Goal: Find specific page/section: Find specific page/section

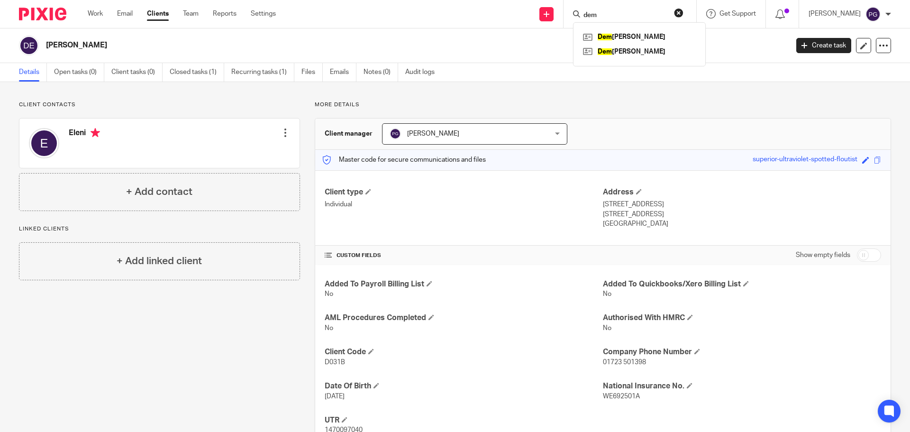
drag, startPoint x: 628, startPoint y: 17, endPoint x: 567, endPoint y: 6, distance: 61.5
click at [567, 6] on div "Send new email Create task Add client dem Dem etri, Eleni Dem etri, Michael Get…" at bounding box center [600, 14] width 620 height 28
type input "solacyc"
click at [643, 39] on link at bounding box center [653, 41] width 147 height 22
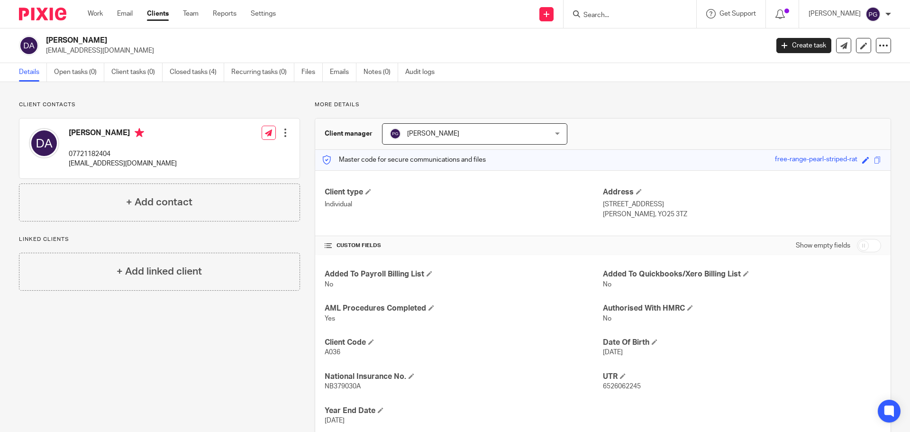
click at [620, 16] on input "Search" at bounding box center [624, 15] width 85 height 9
type input "dalby"
click at [669, 36] on link at bounding box center [656, 41] width 152 height 22
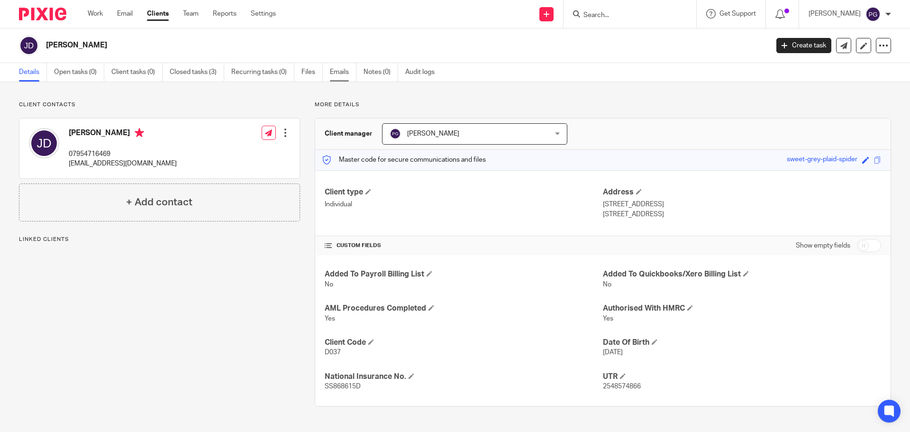
click at [337, 72] on link "Emails" at bounding box center [343, 72] width 27 height 18
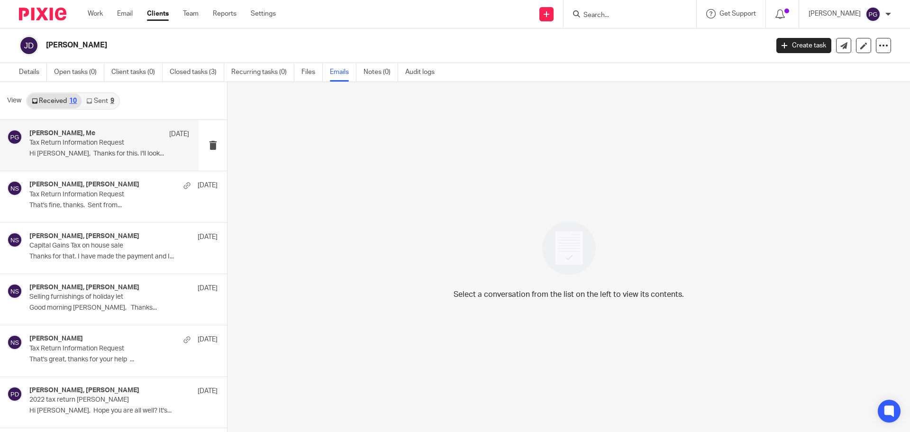
click at [97, 150] on p "Hi Philip, Thanks for this. I'll look..." at bounding box center [109, 154] width 160 height 8
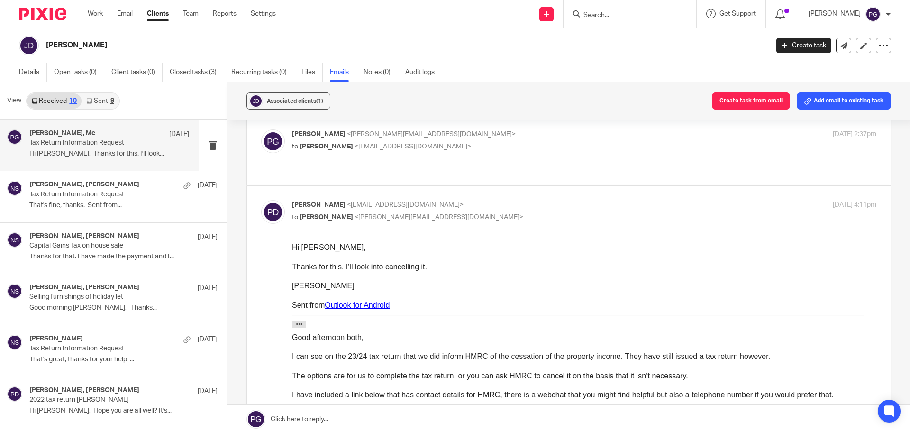
scroll to position [190, 0]
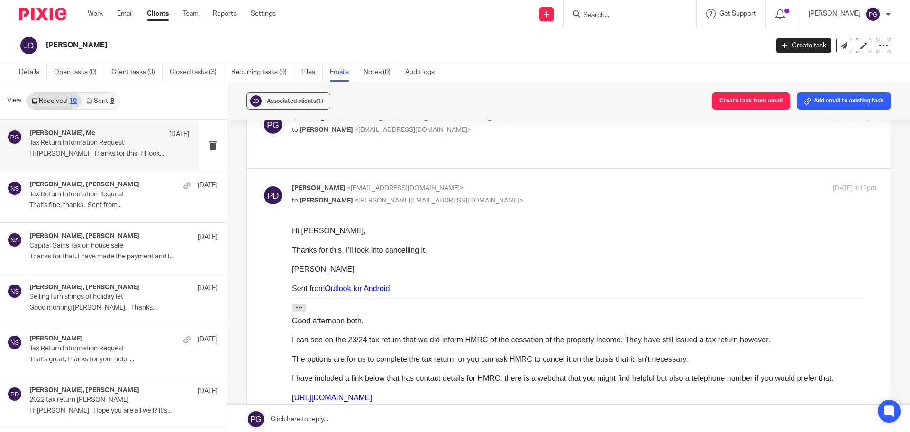
click at [614, 19] on input "Search" at bounding box center [624, 15] width 85 height 9
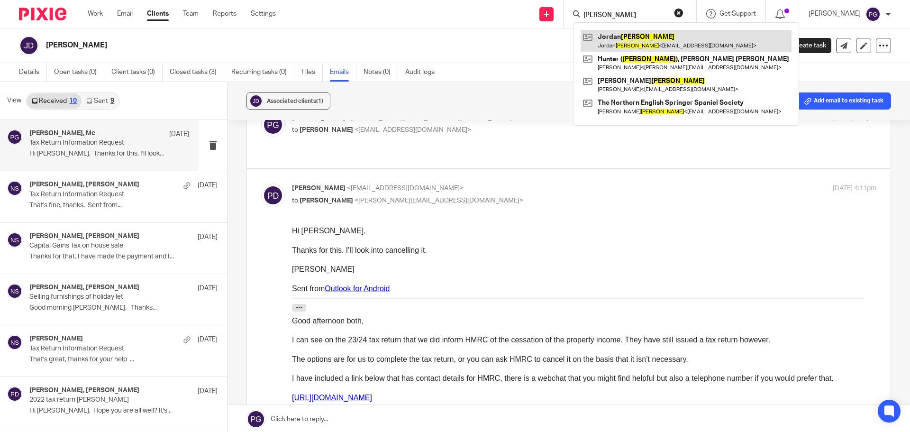
type input "gibson"
click at [624, 47] on link at bounding box center [685, 41] width 211 height 22
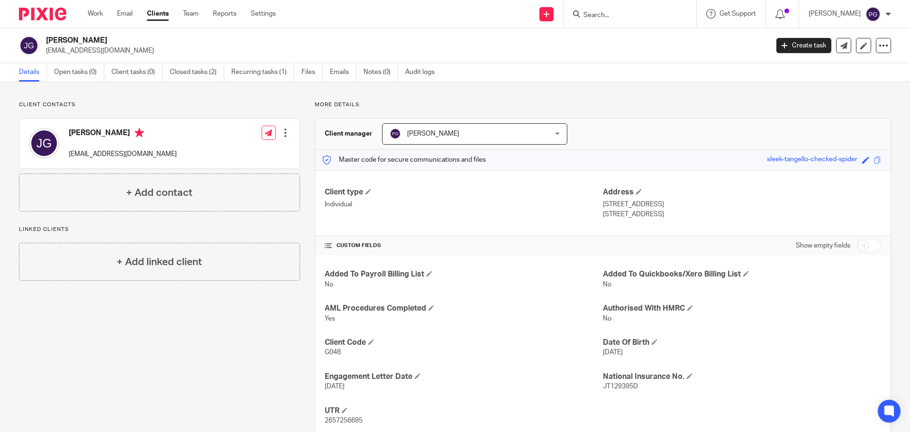
click at [605, 20] on div at bounding box center [629, 14] width 133 height 28
click at [605, 19] on input "Search" at bounding box center [624, 15] width 85 height 9
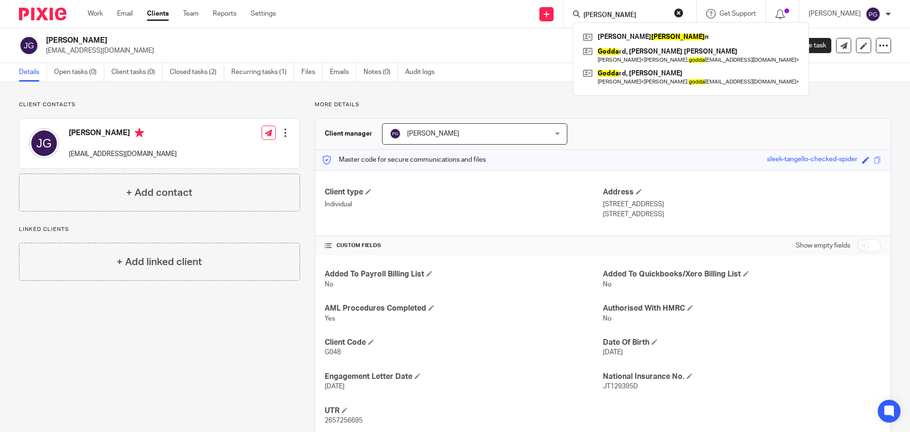
type input "[PERSON_NAME]"
drag, startPoint x: 627, startPoint y: 14, endPoint x: 423, endPoint y: 39, distance: 205.2
click at [423, 39] on body "Work Email Clients Team Reports Settings Work Email Clients Team Reports Settin…" at bounding box center [455, 216] width 910 height 432
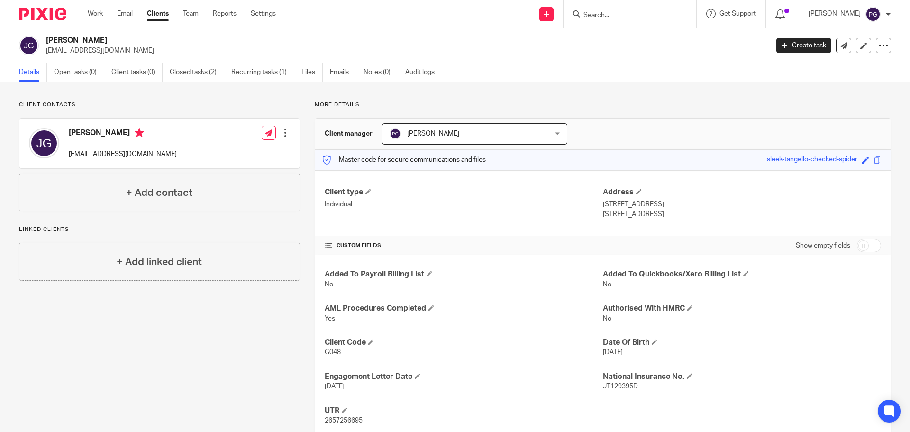
click at [631, 9] on form at bounding box center [632, 14] width 101 height 12
click at [623, 23] on div at bounding box center [629, 14] width 133 height 28
click at [606, 13] on input "Search" at bounding box center [624, 15] width 85 height 9
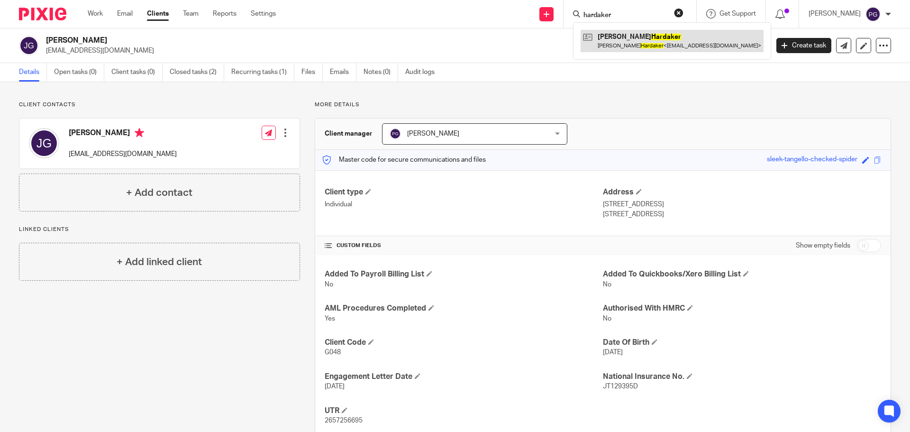
type input "hardaker"
click at [643, 43] on link at bounding box center [671, 41] width 183 height 22
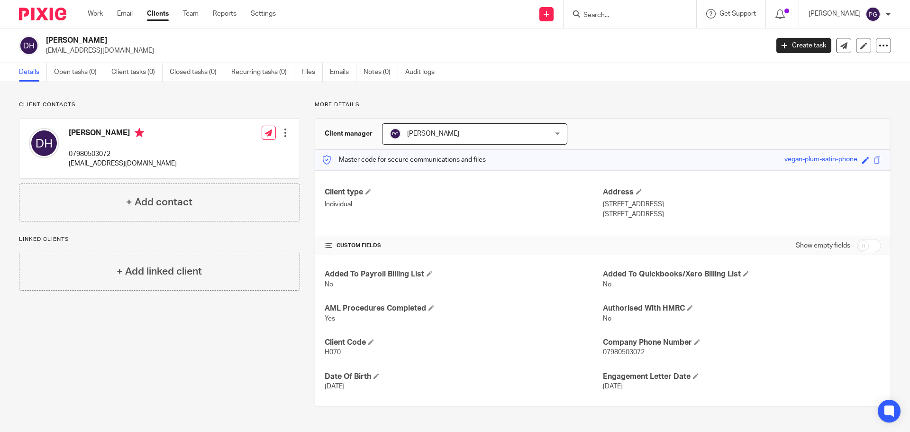
click at [618, 19] on input "Search" at bounding box center [624, 15] width 85 height 9
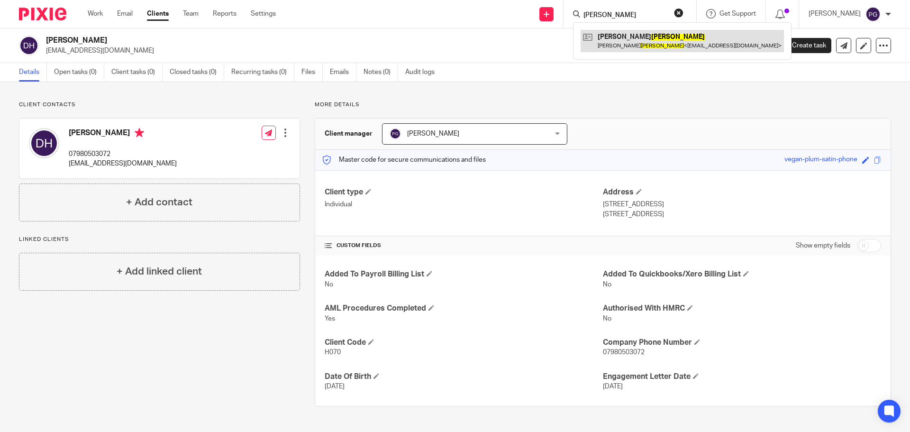
type input "jesson"
click at [667, 35] on link at bounding box center [681, 41] width 203 height 22
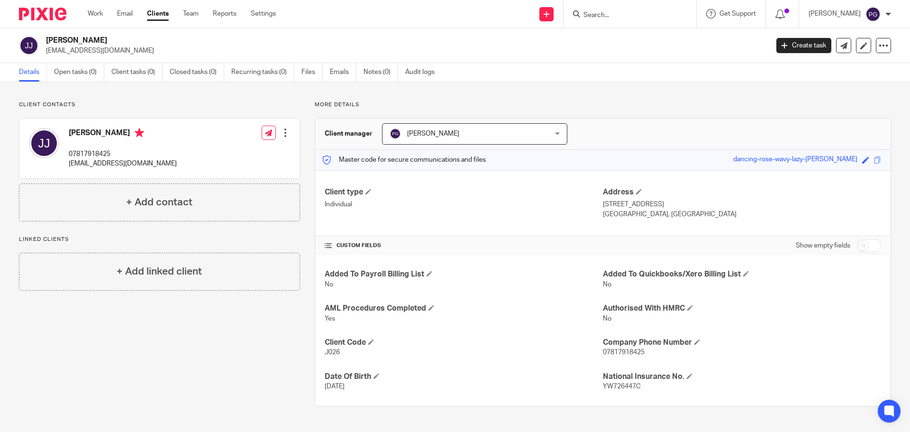
click at [611, 15] on input "Search" at bounding box center [624, 15] width 85 height 9
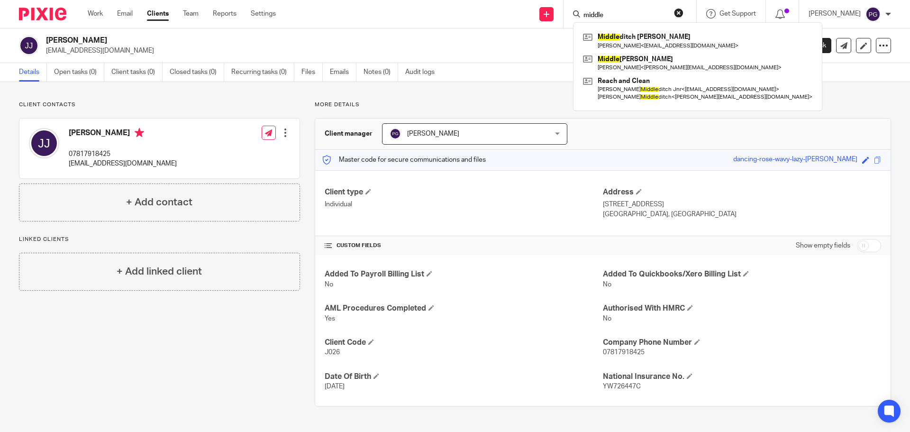
type input "middle"
drag, startPoint x: 643, startPoint y: 12, endPoint x: 497, endPoint y: 30, distance: 147.0
click at [497, 30] on body "Work Email Clients Team Reports Settings Work Email Clients Team Reports Settin…" at bounding box center [455, 216] width 910 height 432
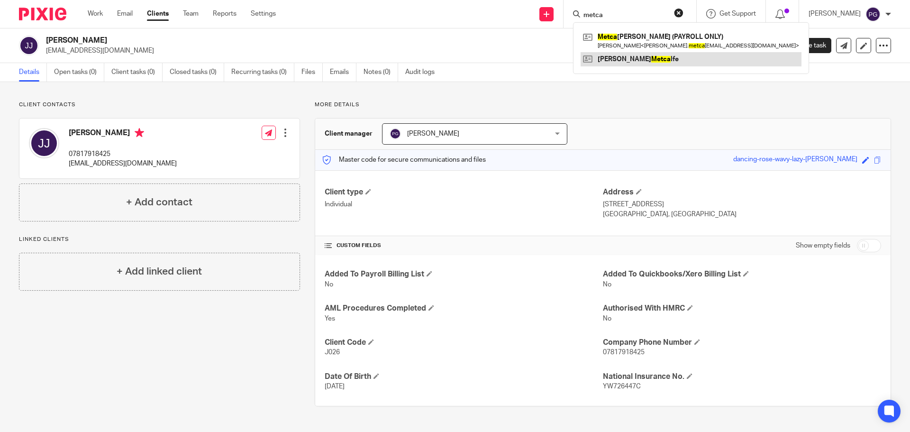
type input "metca"
click at [648, 62] on link at bounding box center [690, 59] width 221 height 14
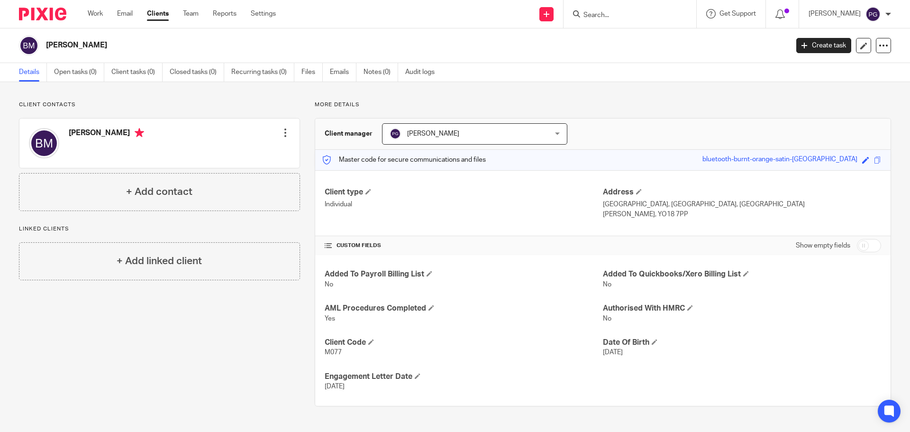
click at [614, 18] on input "Search" at bounding box center [624, 15] width 85 height 9
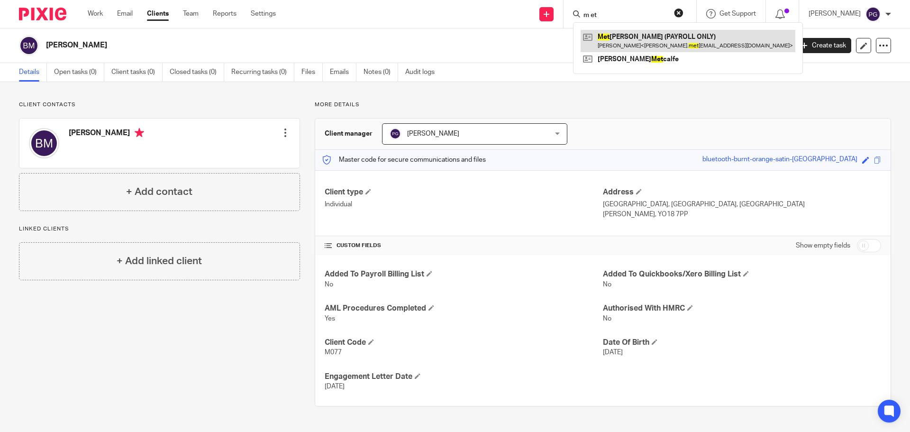
type input "m et"
click at [643, 41] on link at bounding box center [687, 41] width 215 height 22
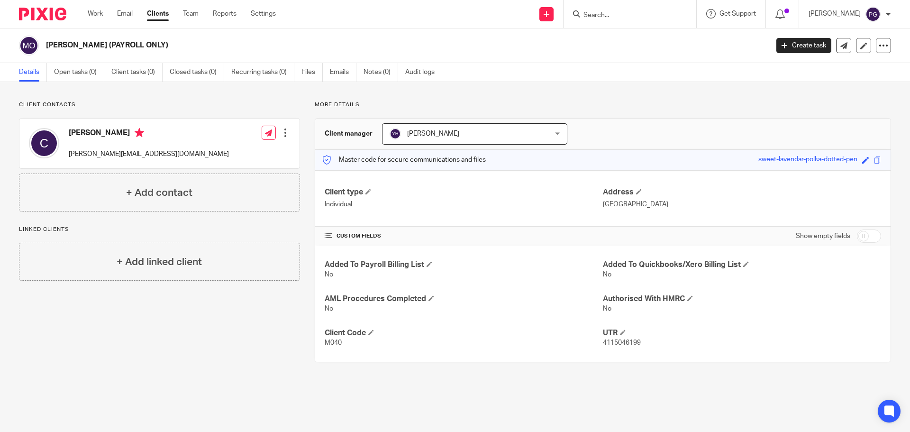
click at [607, 21] on div at bounding box center [629, 14] width 133 height 28
click at [614, 17] on input "Search" at bounding box center [624, 15] width 85 height 9
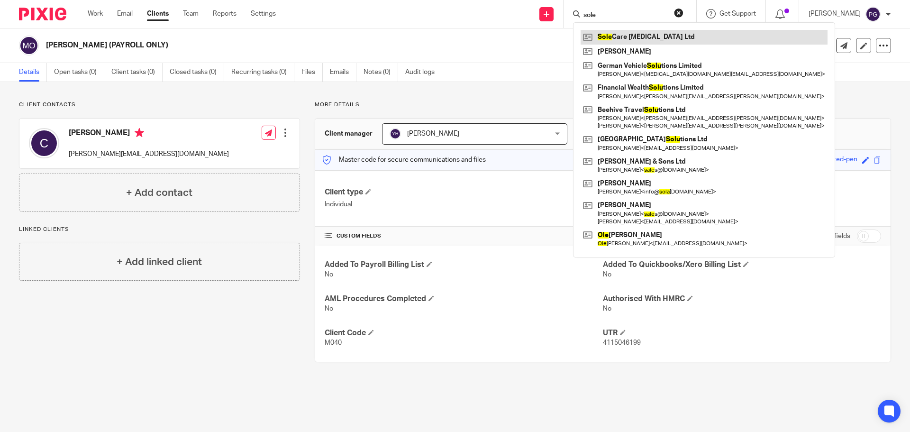
type input "sole"
click at [644, 37] on link at bounding box center [703, 37] width 247 height 14
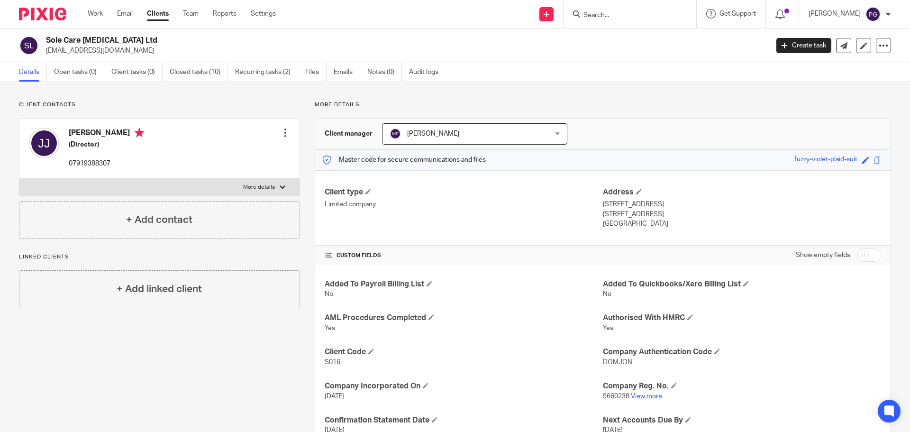
click at [625, 16] on input "Search" at bounding box center [624, 15] width 85 height 9
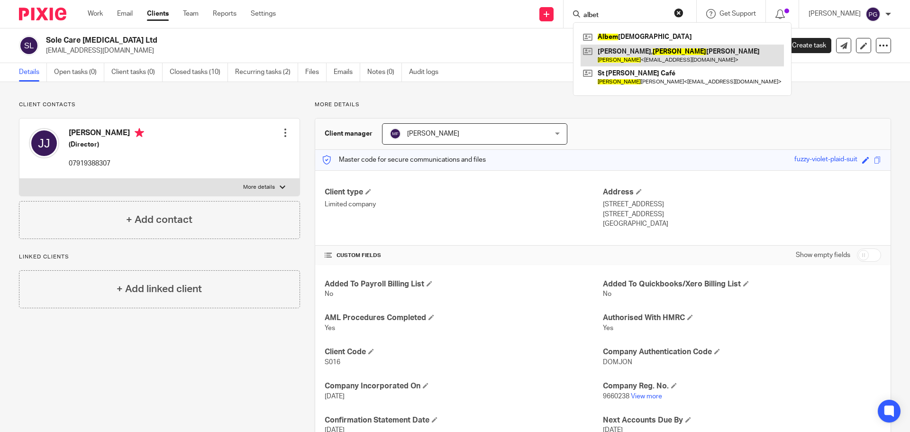
type input "albet"
click at [639, 56] on link at bounding box center [681, 56] width 203 height 22
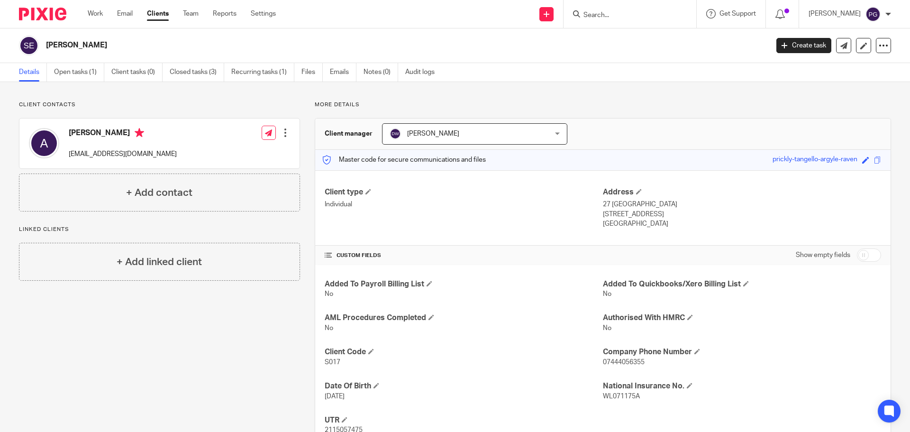
click at [614, 18] on input "Search" at bounding box center [624, 15] width 85 height 9
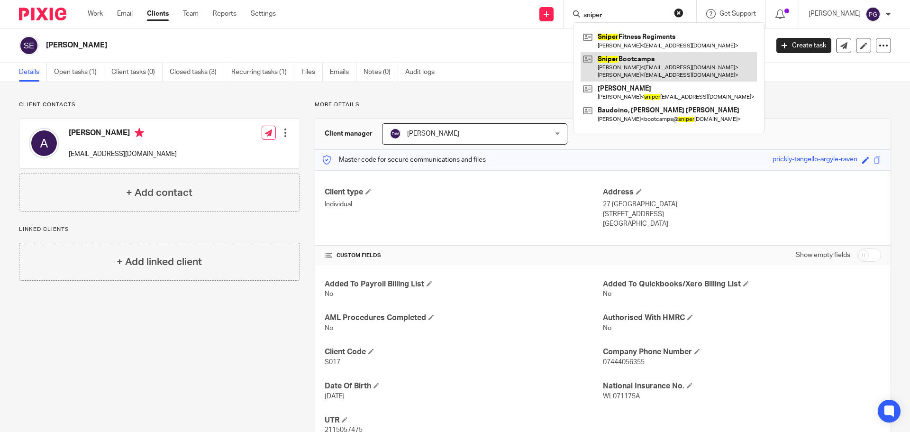
type input "sniper"
click at [650, 66] on link at bounding box center [668, 66] width 176 height 29
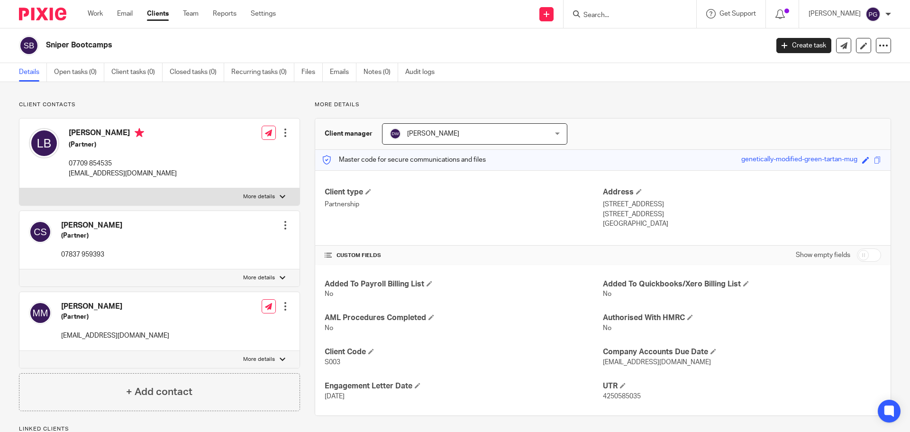
click at [618, 20] on form at bounding box center [632, 14] width 101 height 12
click at [615, 15] on input "Search" at bounding box center [624, 15] width 85 height 9
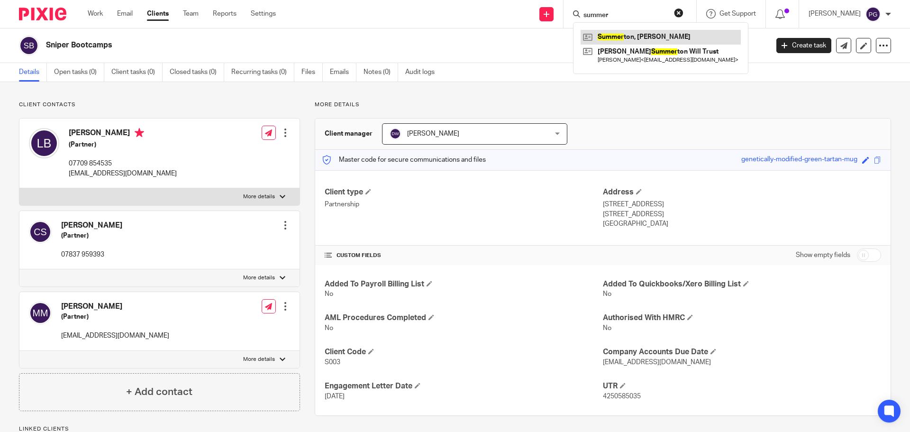
type input "summer"
click at [667, 36] on link at bounding box center [660, 37] width 160 height 14
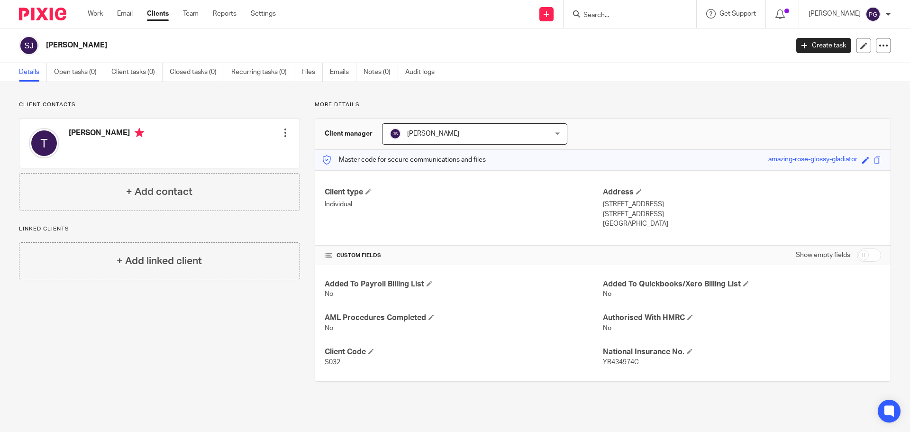
click at [622, 10] on form at bounding box center [632, 14] width 101 height 12
click at [621, 9] on form at bounding box center [632, 14] width 101 height 12
click at [638, 17] on input "Search" at bounding box center [624, 15] width 85 height 9
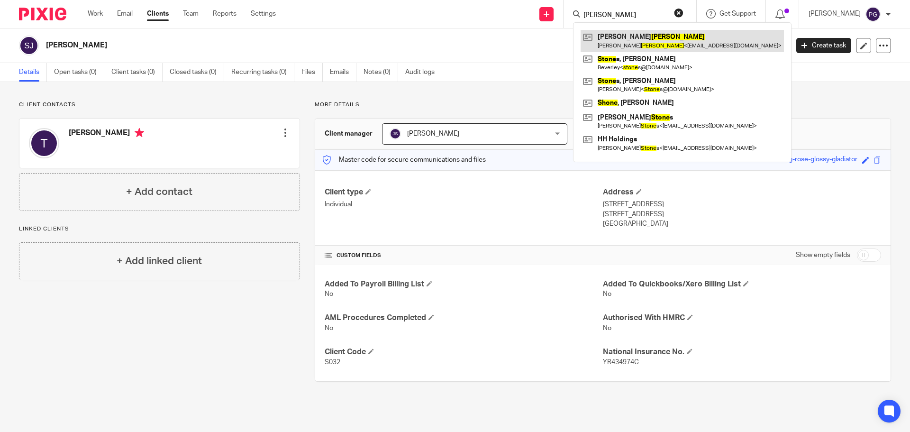
type input "slone"
click at [656, 44] on link at bounding box center [681, 41] width 203 height 22
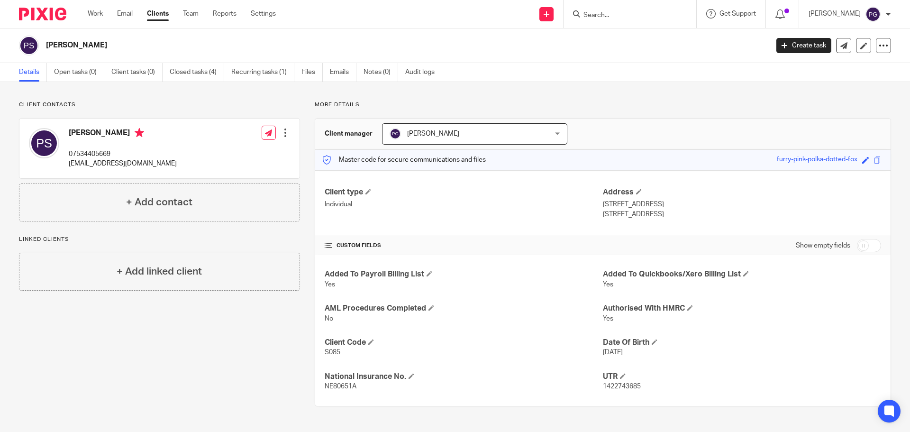
click at [604, 16] on input "Search" at bounding box center [624, 15] width 85 height 9
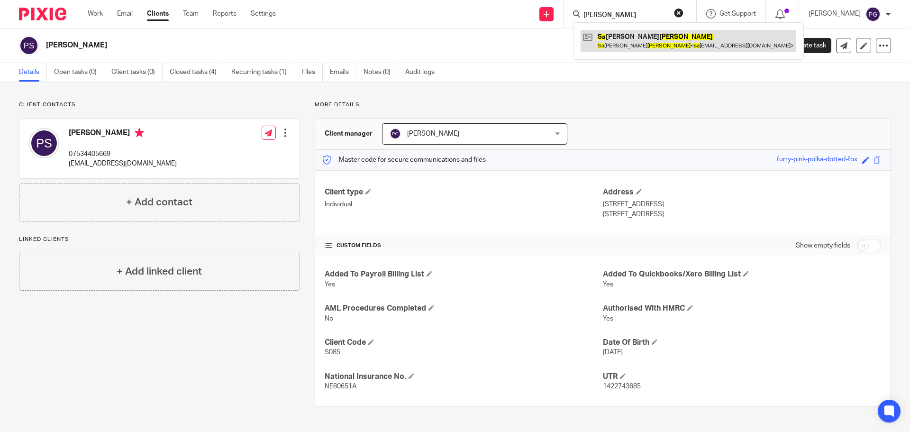
type input "smith sa"
click at [638, 49] on link at bounding box center [688, 41] width 216 height 22
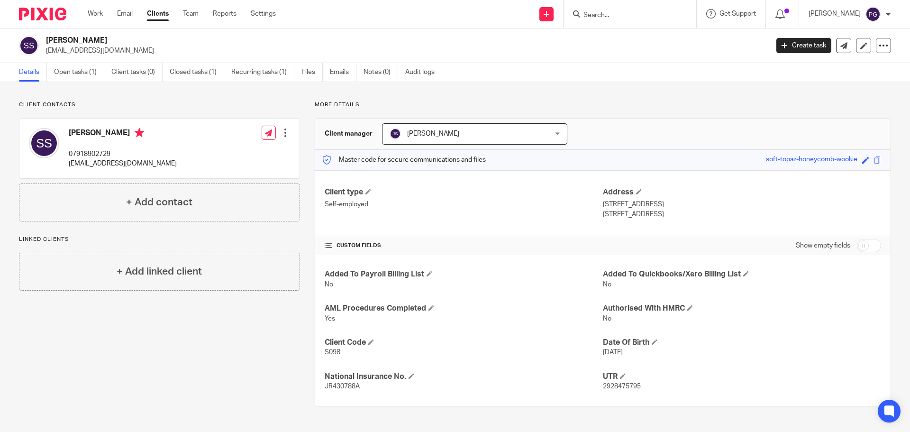
click at [608, 19] on input "Search" at bounding box center [624, 15] width 85 height 9
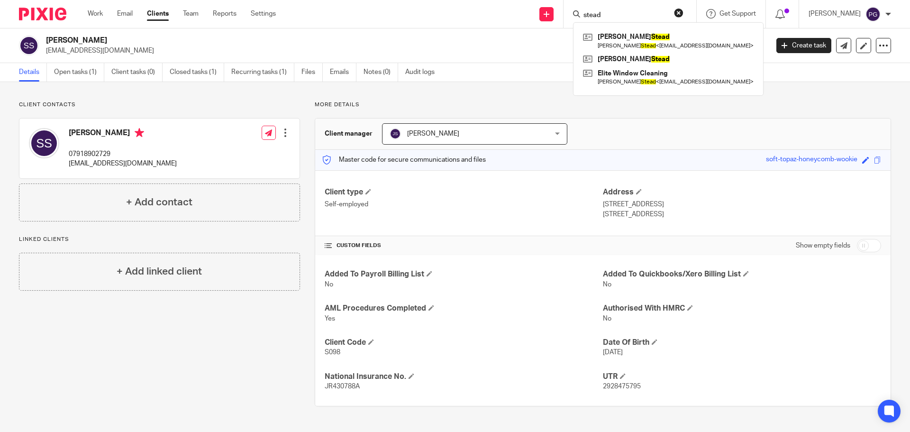
type input "stead"
click at [647, 62] on link at bounding box center [667, 59] width 175 height 14
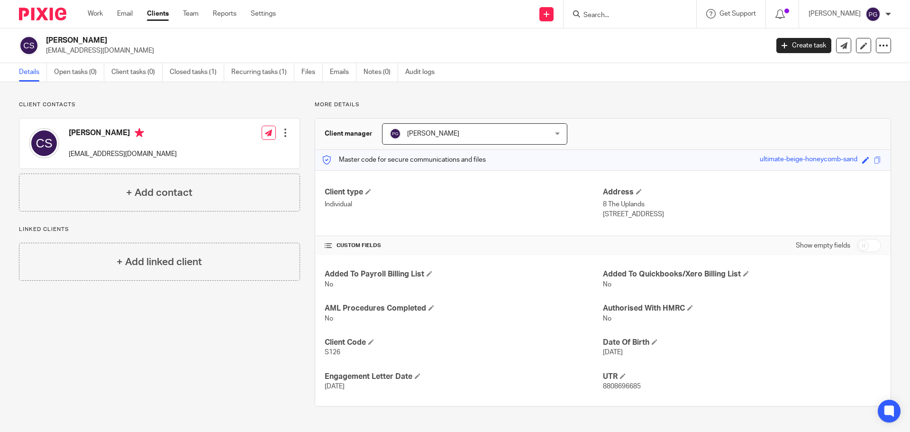
click at [628, 21] on div at bounding box center [629, 14] width 133 height 28
click at [627, 18] on input "Search" at bounding box center [624, 15] width 85 height 9
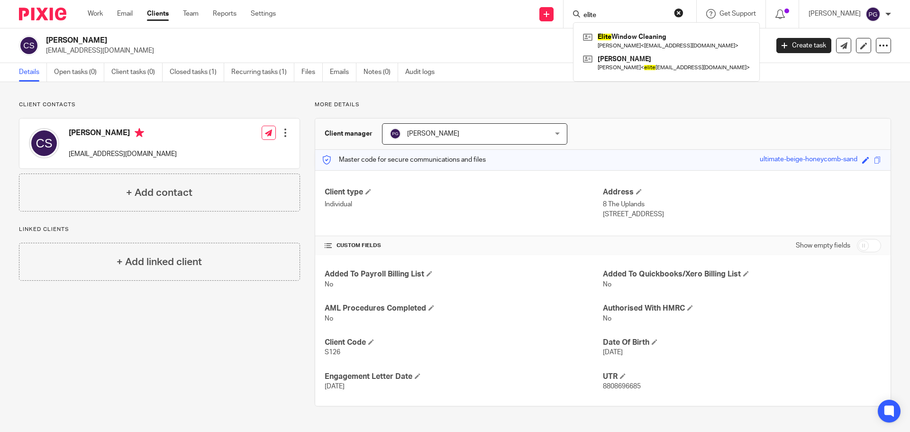
type input "elite"
drag, startPoint x: 634, startPoint y: 16, endPoint x: 518, endPoint y: 35, distance: 118.1
click at [518, 35] on body "Work Email Clients Team Reports Settings Work Email Clients Team Reports Settin…" at bounding box center [455, 216] width 910 height 432
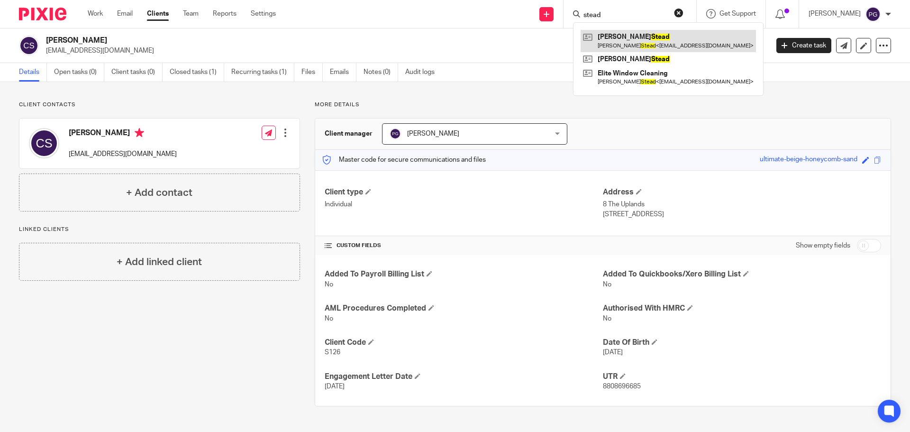
type input "stead"
click at [630, 44] on link at bounding box center [667, 41] width 175 height 22
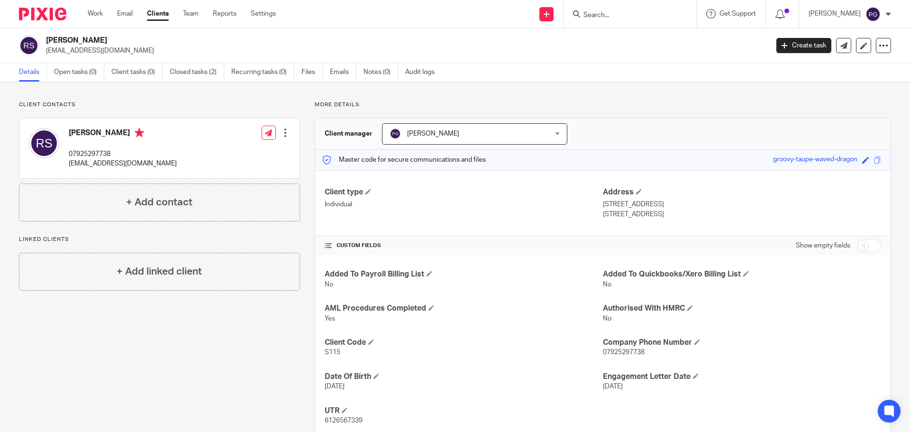
click at [621, 20] on div at bounding box center [629, 14] width 133 height 28
click at [617, 12] on input "Search" at bounding box center [624, 15] width 85 height 9
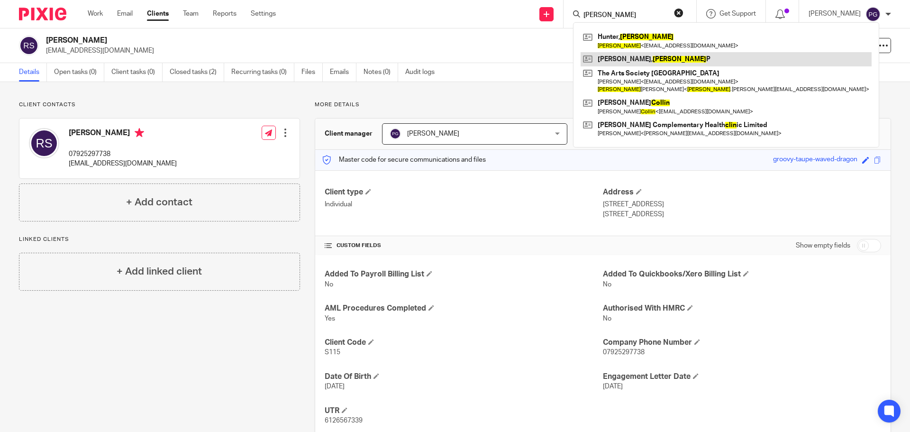
type input "[PERSON_NAME]"
click at [664, 58] on link at bounding box center [725, 59] width 291 height 14
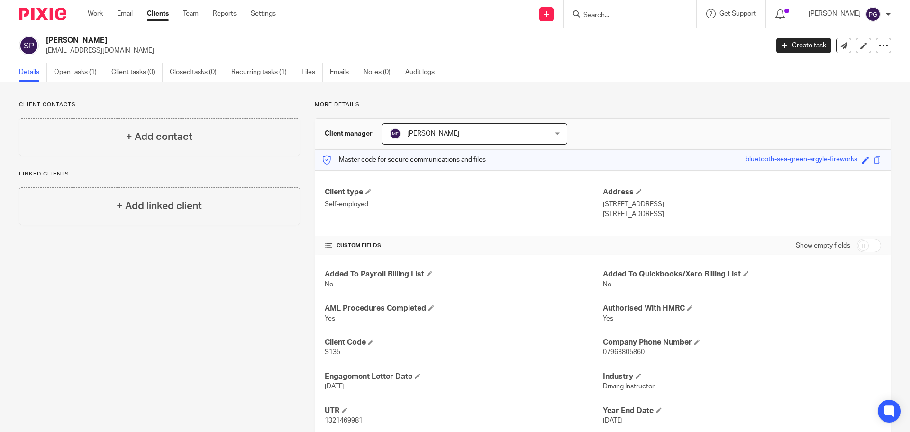
drag, startPoint x: 614, startPoint y: 21, endPoint x: 608, endPoint y: 8, distance: 14.9
click at [614, 21] on div at bounding box center [629, 14] width 133 height 28
click at [607, 8] on form at bounding box center [632, 14] width 101 height 12
click at [608, 11] on input "Search" at bounding box center [624, 15] width 85 height 9
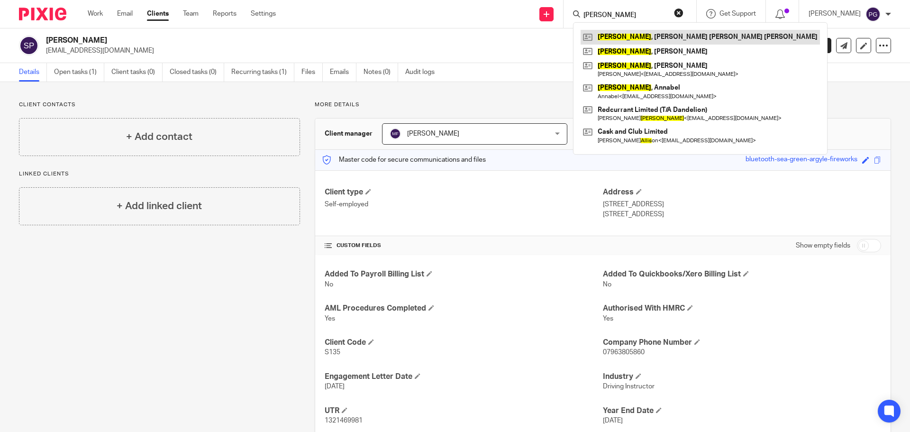
type input "wallis"
click at [657, 39] on link at bounding box center [699, 37] width 239 height 14
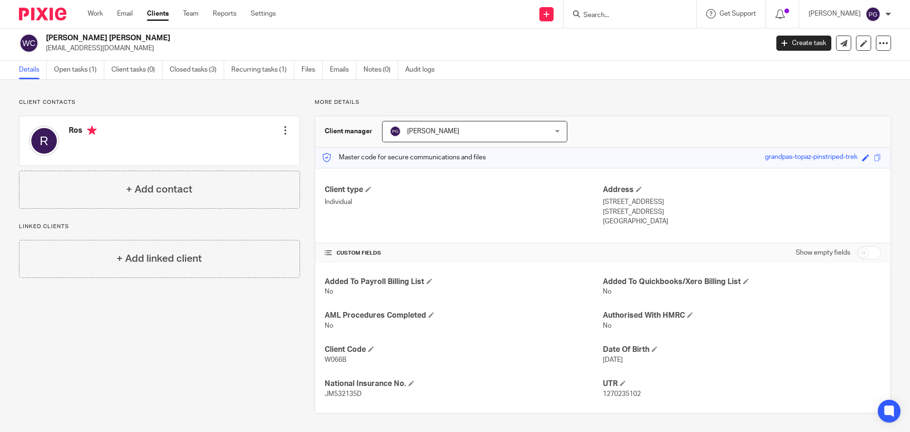
scroll to position [3, 0]
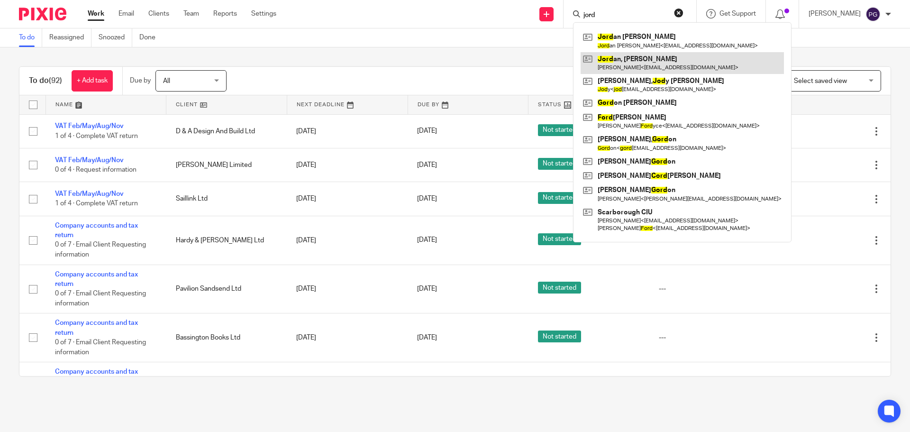
type input "jord"
click at [660, 55] on link at bounding box center [681, 63] width 203 height 22
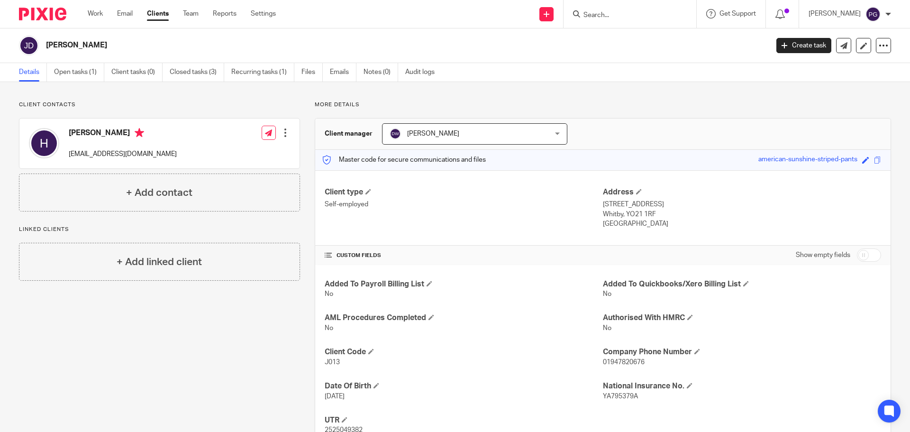
click at [119, 20] on div "Work Email Clients Team Reports Settings Work Email Clients Team Reports Settin…" at bounding box center [184, 14] width 212 height 28
click at [121, 14] on link "Email" at bounding box center [125, 13] width 16 height 9
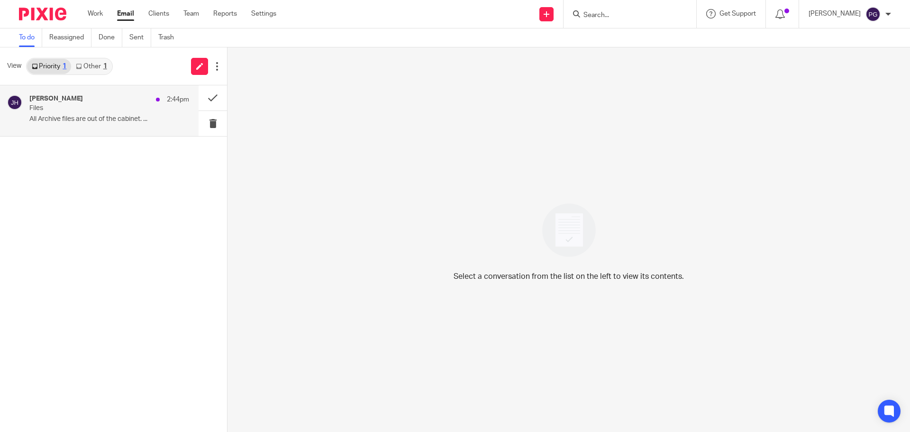
click at [54, 117] on p "All Archive files are out of the cabinet. ..." at bounding box center [109, 119] width 160 height 8
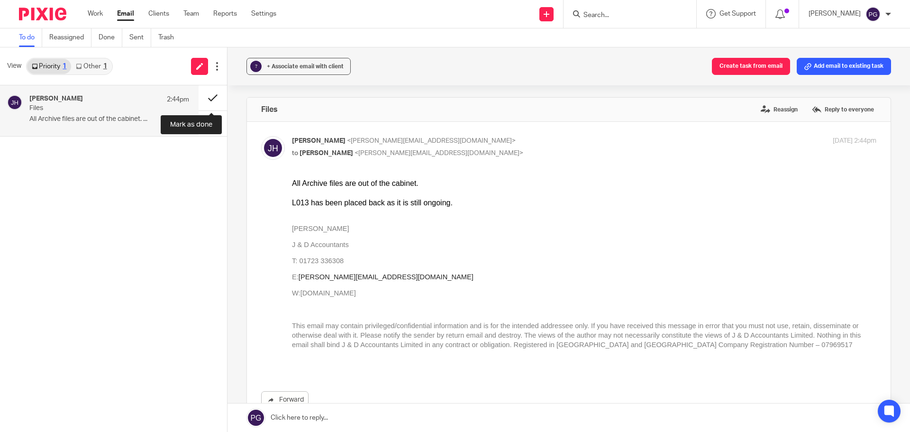
click at [210, 99] on button at bounding box center [213, 97] width 28 height 25
